Goal: Information Seeking & Learning: Learn about a topic

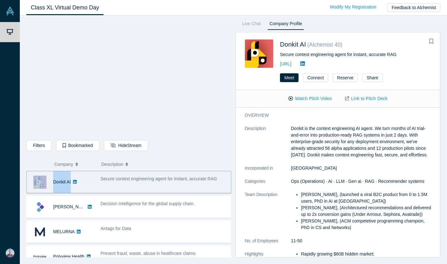
drag, startPoint x: 209, startPoint y: 240, endPoint x: 28, endPoint y: 180, distance: 190.2
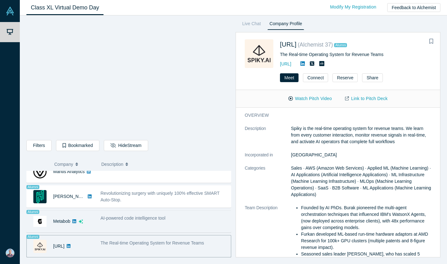
scroll to position [532, 0]
copy div "Donkit AI"
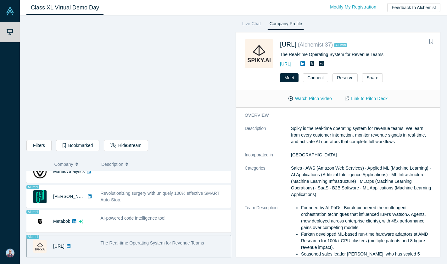
click at [274, 230] on dt "Team Description" at bounding box center [268, 240] width 46 height 73
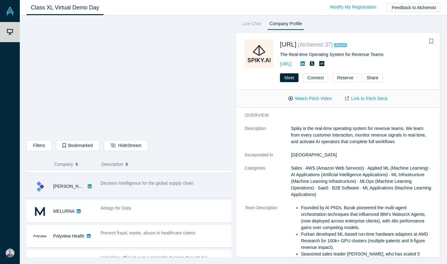
scroll to position [25, 0]
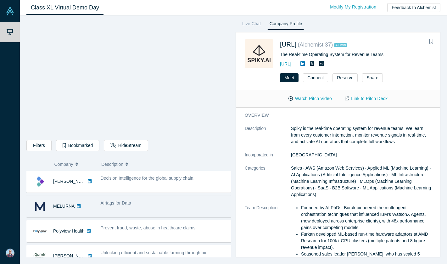
click at [165, 207] on div "Airtags for Data" at bounding box center [164, 206] width 134 height 20
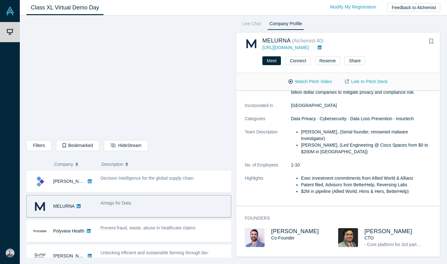
scroll to position [26, 0]
click at [282, 228] on span "[PERSON_NAME]" at bounding box center [295, 231] width 48 height 6
